Goal: Information Seeking & Learning: Learn about a topic

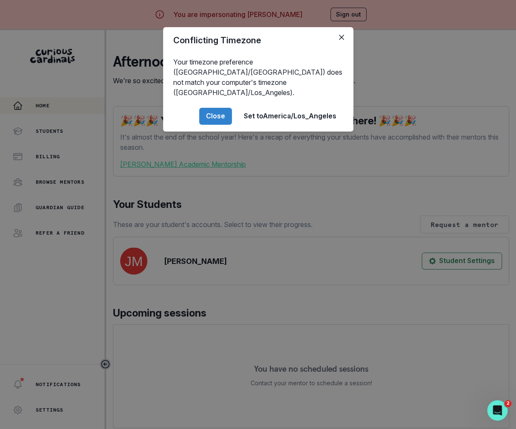
click at [195, 295] on div "Conflicting Timezone Your timezone preference (America/[GEOGRAPHIC_DATA]) does …" at bounding box center [258, 214] width 516 height 429
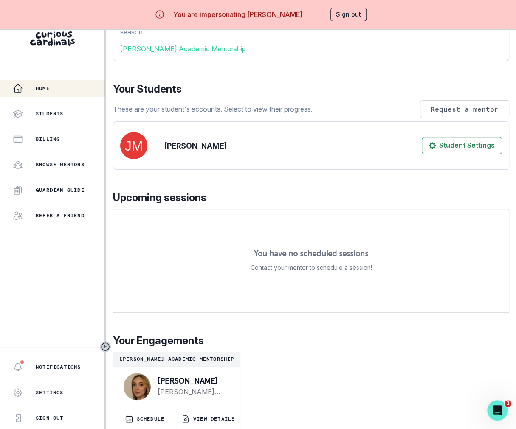
scroll to position [30, 0]
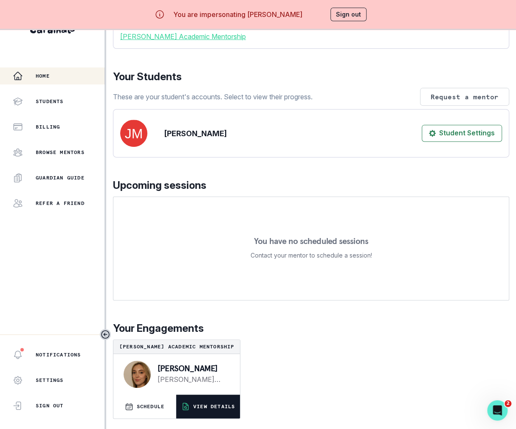
click at [200, 409] on p "VIEW DETAILS" at bounding box center [214, 406] width 42 height 7
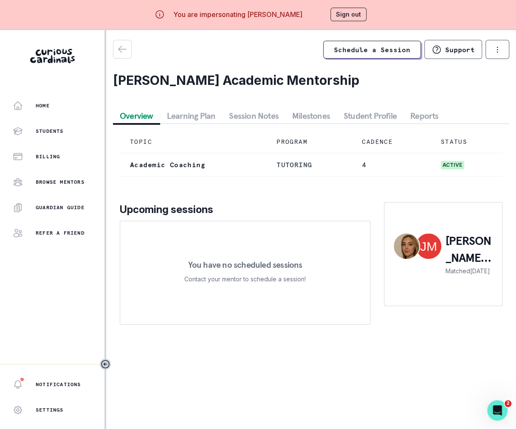
click at [270, 123] on button "Session Notes" at bounding box center [253, 115] width 63 height 15
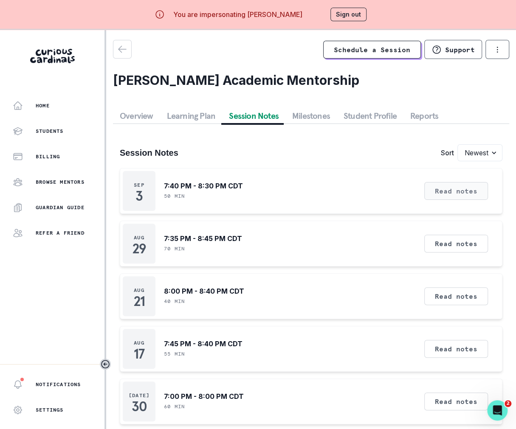
click at [439, 188] on button "Read notes" at bounding box center [456, 191] width 64 height 18
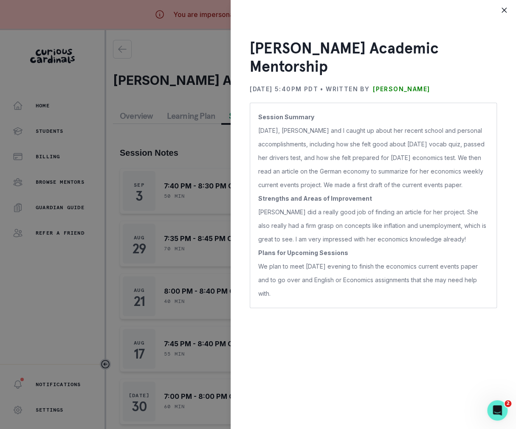
click at [204, 155] on div "[PERSON_NAME] Academic Mentorship [DATE] 5:40PM PDT • Written by [PERSON_NAME] …" at bounding box center [258, 214] width 516 height 429
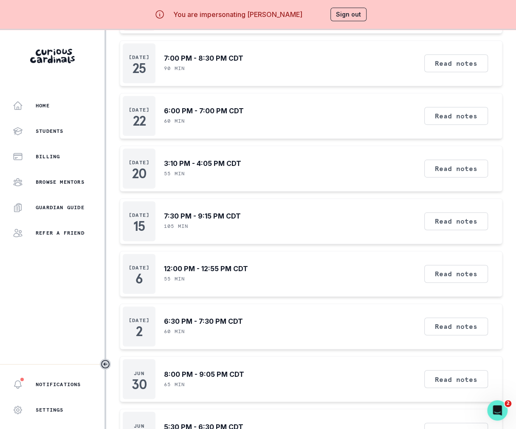
scroll to position [294, 0]
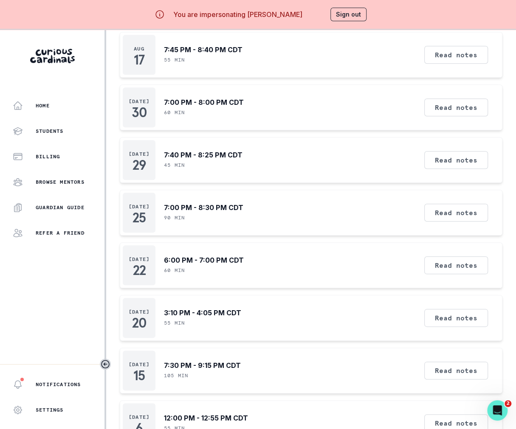
click at [350, 17] on button "Sign out" at bounding box center [348, 15] width 36 height 14
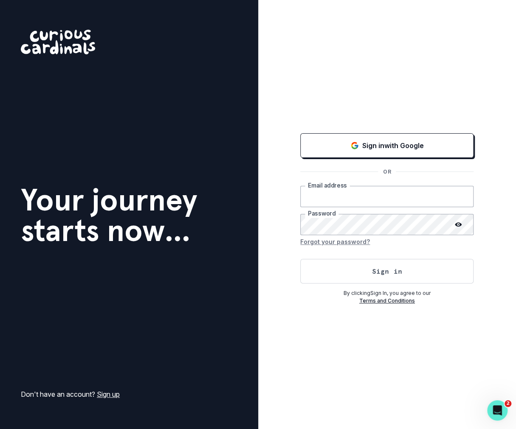
type input "[PERSON_NAME][EMAIL_ADDRESS][DOMAIN_NAME]"
click at [313, 268] on button "Sign in" at bounding box center [386, 271] width 173 height 25
